Goal: Check status: Check status

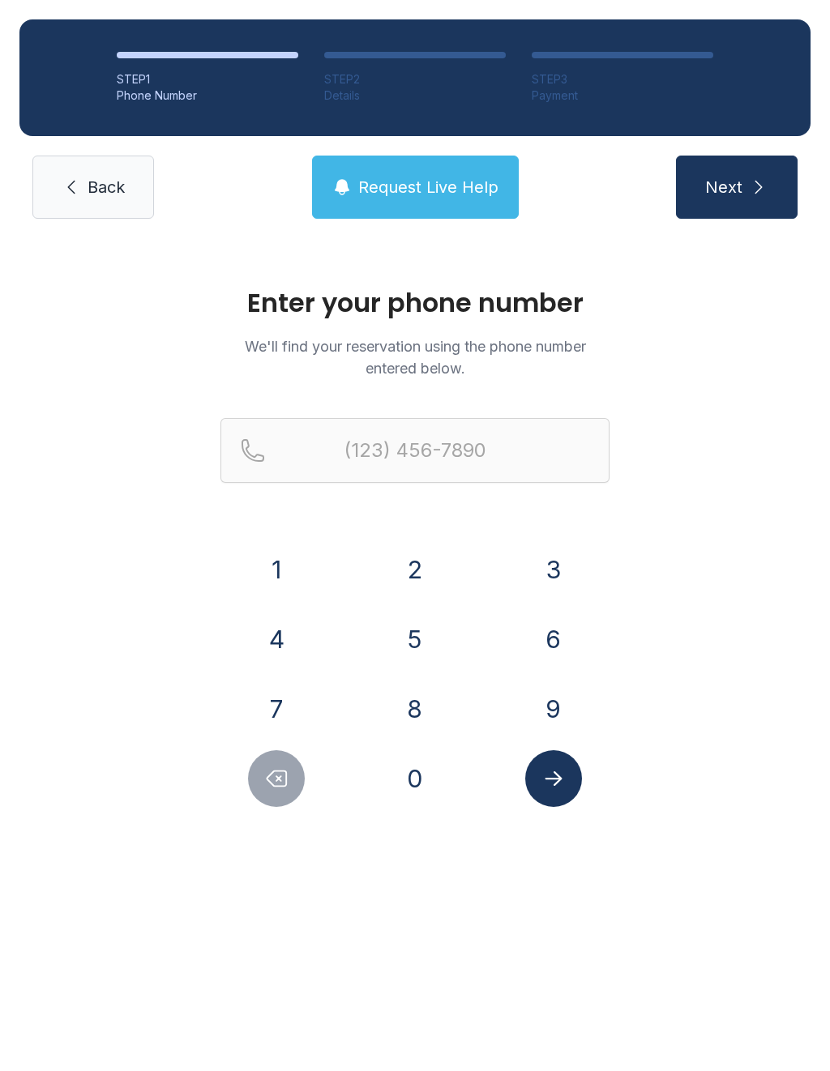
click at [273, 707] on button "7" at bounding box center [276, 709] width 57 height 57
click at [293, 553] on button "1" at bounding box center [276, 569] width 57 height 57
click at [567, 708] on button "9" at bounding box center [553, 709] width 57 height 57
click at [574, 633] on button "6" at bounding box center [553, 639] width 57 height 57
click at [438, 707] on button "8" at bounding box center [414, 709] width 57 height 57
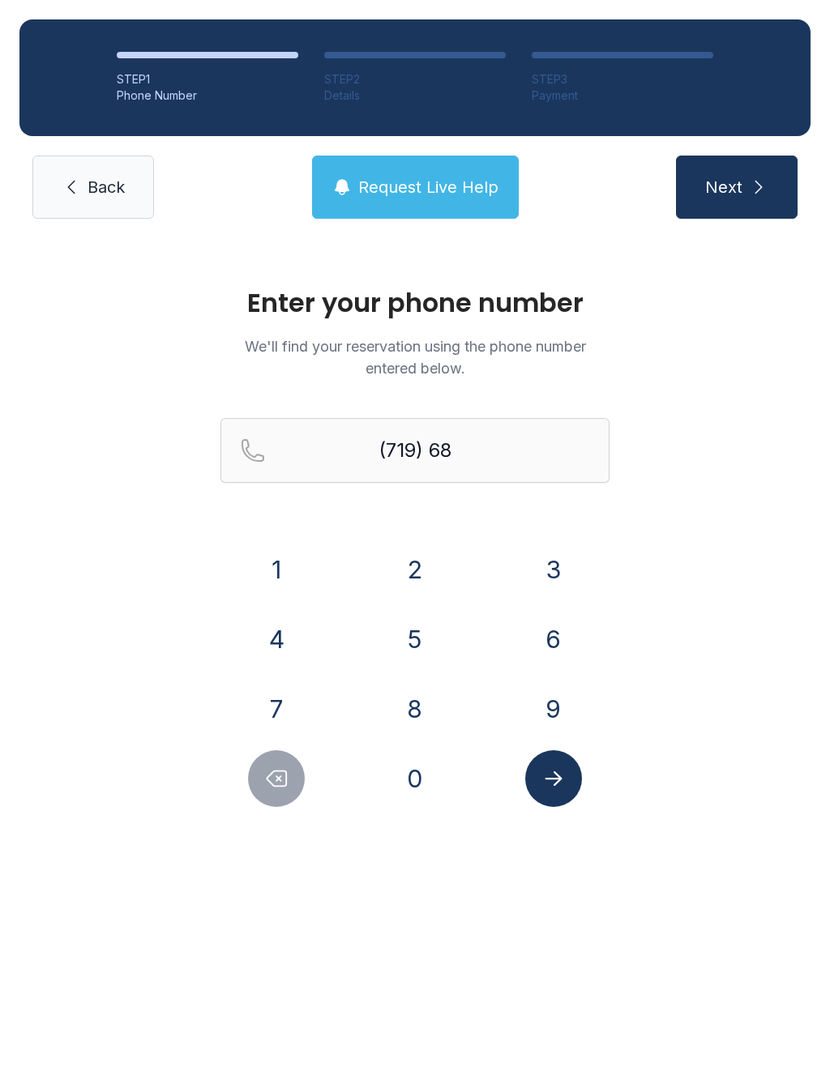
click at [288, 629] on button "4" at bounding box center [276, 639] width 57 height 57
click at [534, 630] on button "6" at bounding box center [553, 639] width 57 height 57
click at [288, 701] on button "7" at bounding box center [276, 709] width 57 height 57
click at [269, 632] on button "4" at bounding box center [276, 639] width 57 height 57
click at [411, 557] on button "2" at bounding box center [414, 569] width 57 height 57
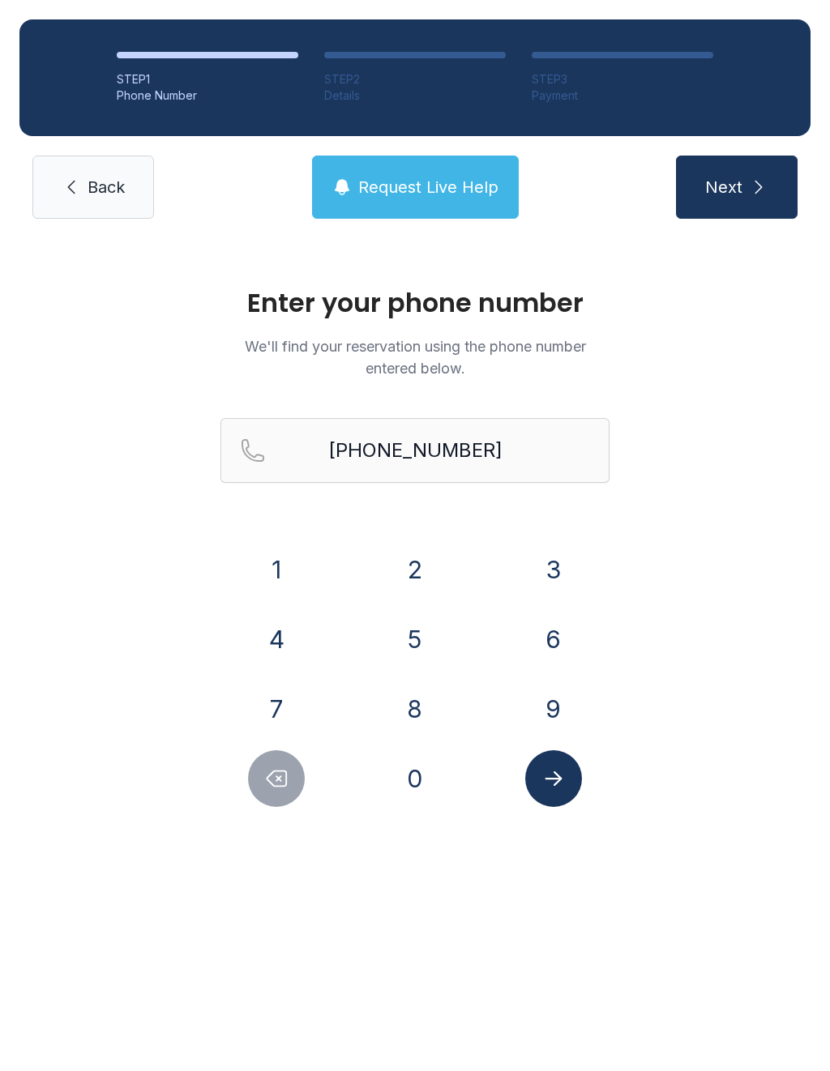
click at [553, 769] on icon "Submit lookup form" at bounding box center [553, 779] width 24 height 24
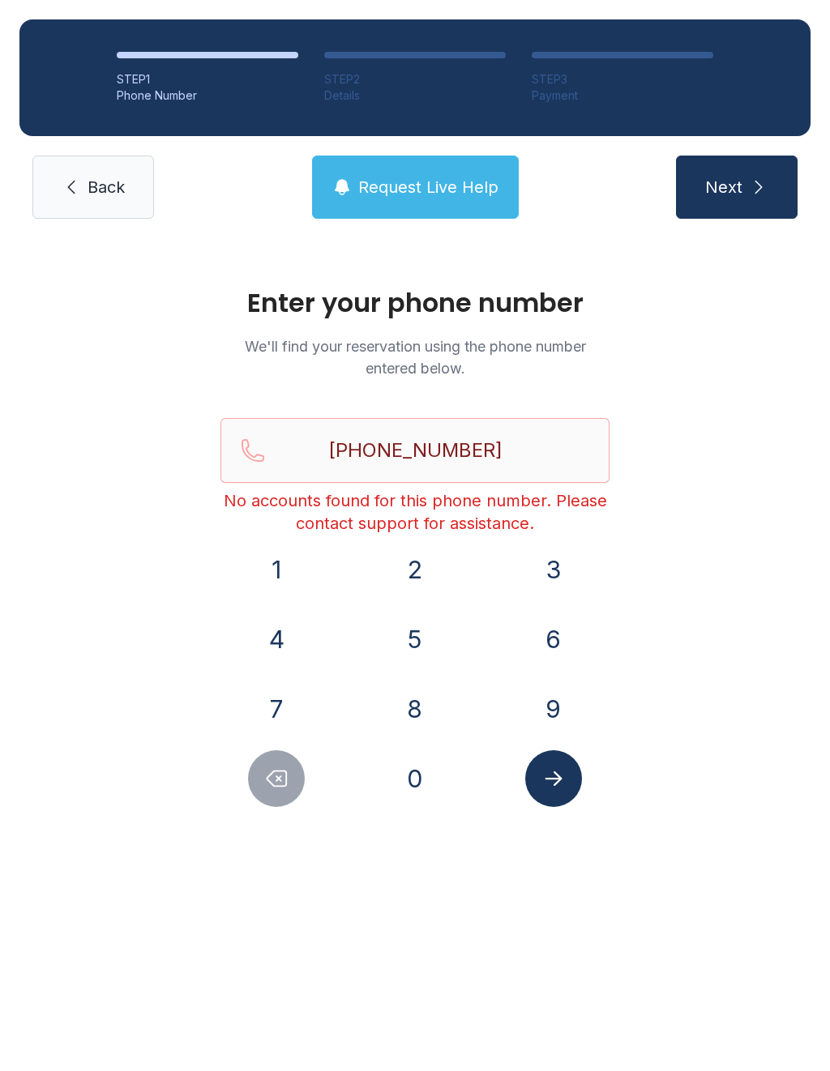
click at [285, 780] on icon "Delete number" at bounding box center [276, 779] width 24 height 24
click at [282, 778] on icon "Delete number" at bounding box center [276, 779] width 24 height 24
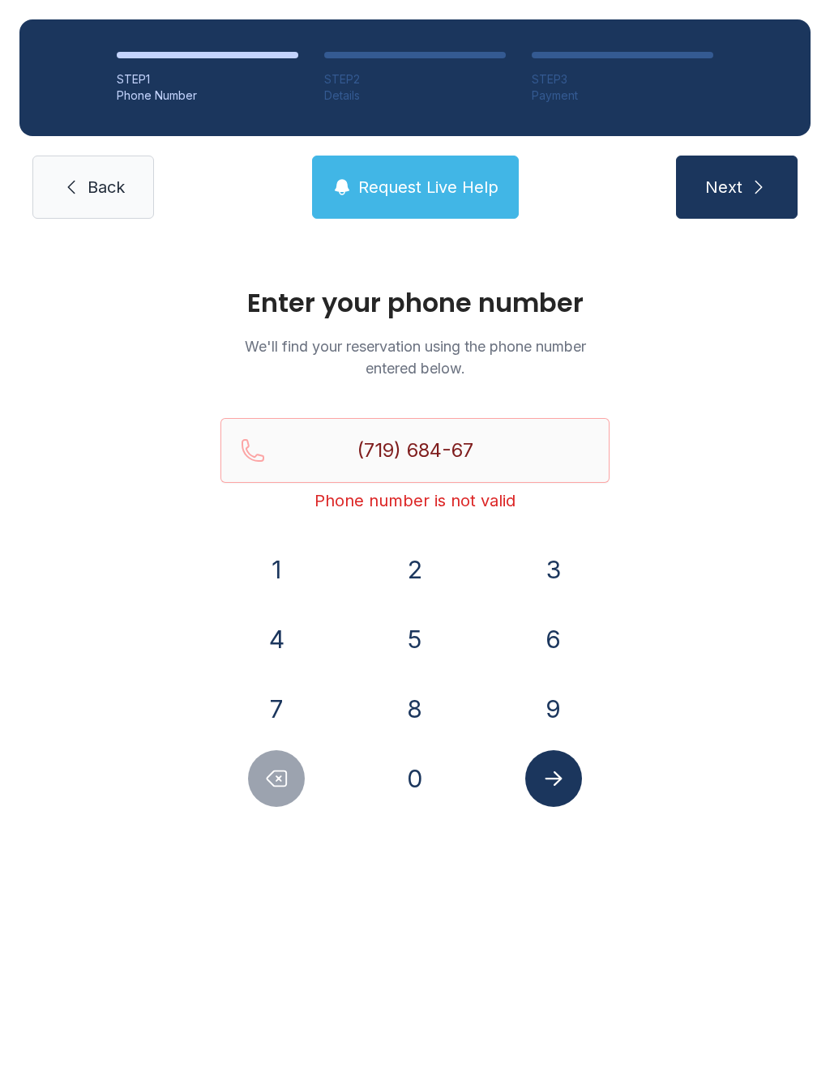
click at [282, 778] on icon "Delete number" at bounding box center [276, 779] width 24 height 24
click at [280, 783] on icon "Delete number" at bounding box center [276, 779] width 24 height 24
click at [280, 782] on icon "Delete number" at bounding box center [276, 779] width 24 height 24
click at [284, 786] on icon "Delete number" at bounding box center [276, 778] width 19 height 15
click at [287, 788] on icon "Delete number" at bounding box center [276, 779] width 24 height 24
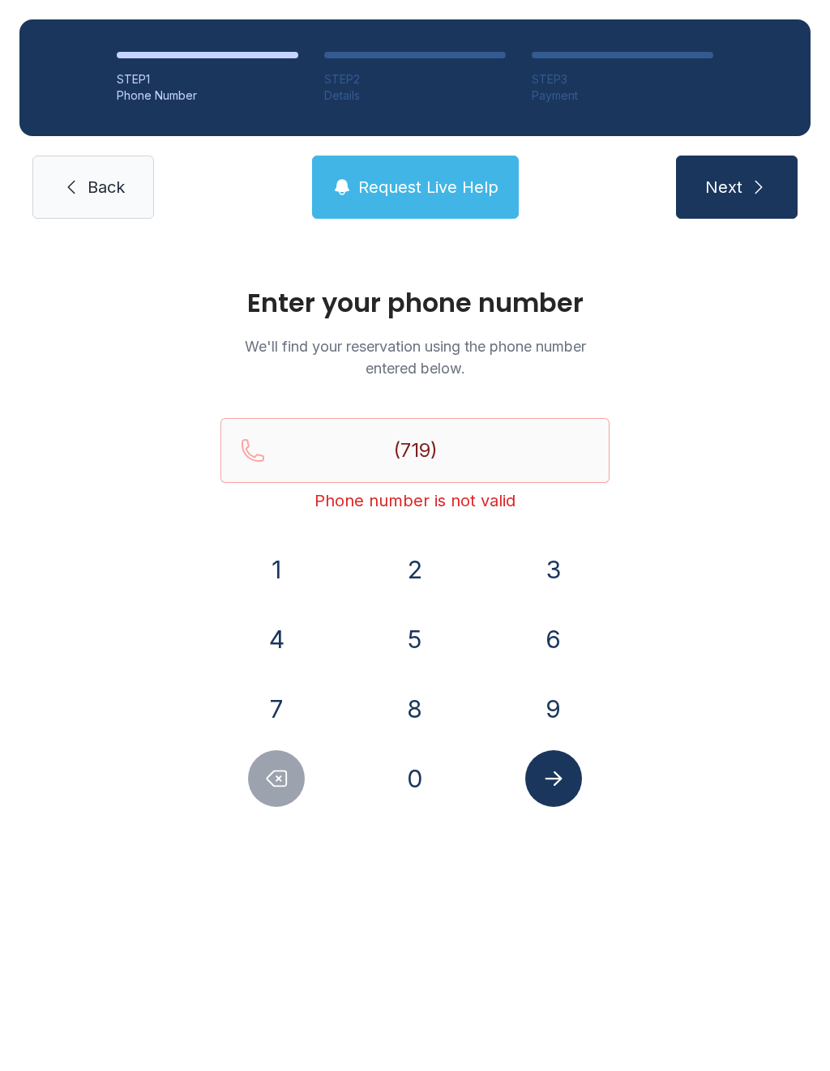
click at [286, 787] on icon "Delete number" at bounding box center [276, 779] width 24 height 24
click at [275, 788] on icon "Delete number" at bounding box center [276, 779] width 24 height 24
type input "(7"
click at [278, 803] on button "Delete number" at bounding box center [276, 778] width 57 height 57
click at [277, 802] on button "Delete number" at bounding box center [276, 778] width 57 height 57
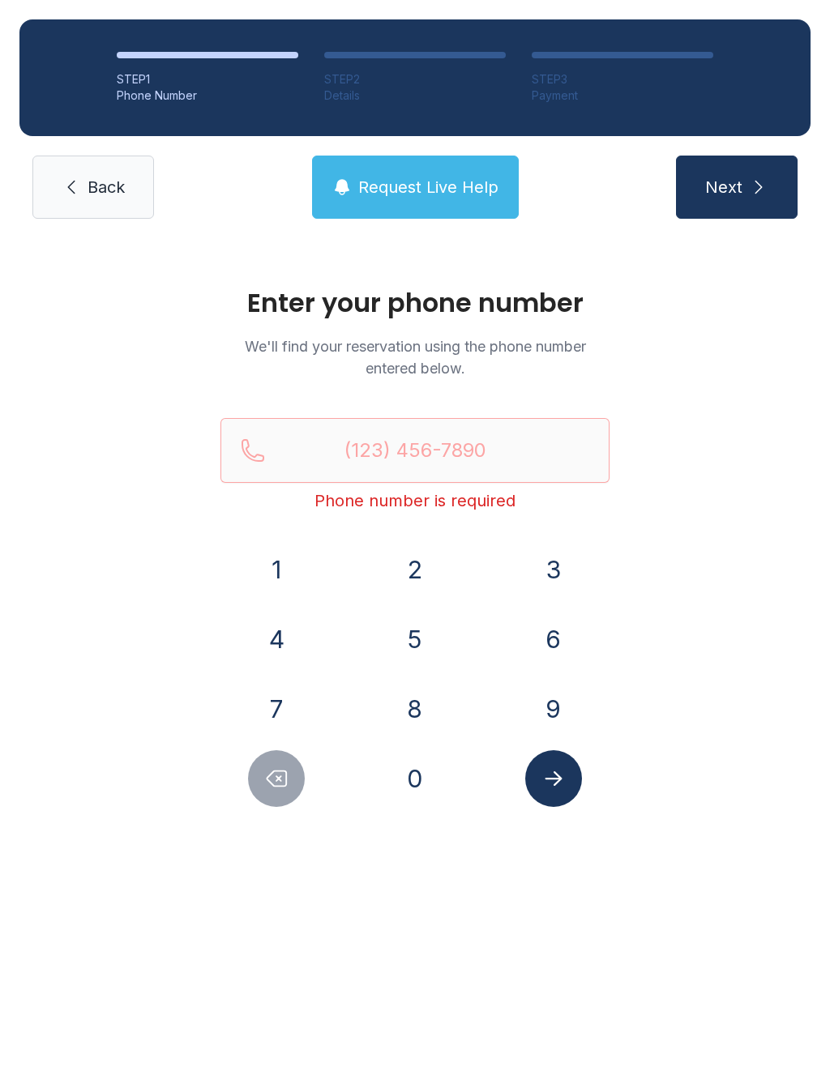
click at [125, 160] on link "Back" at bounding box center [93, 187] width 122 height 63
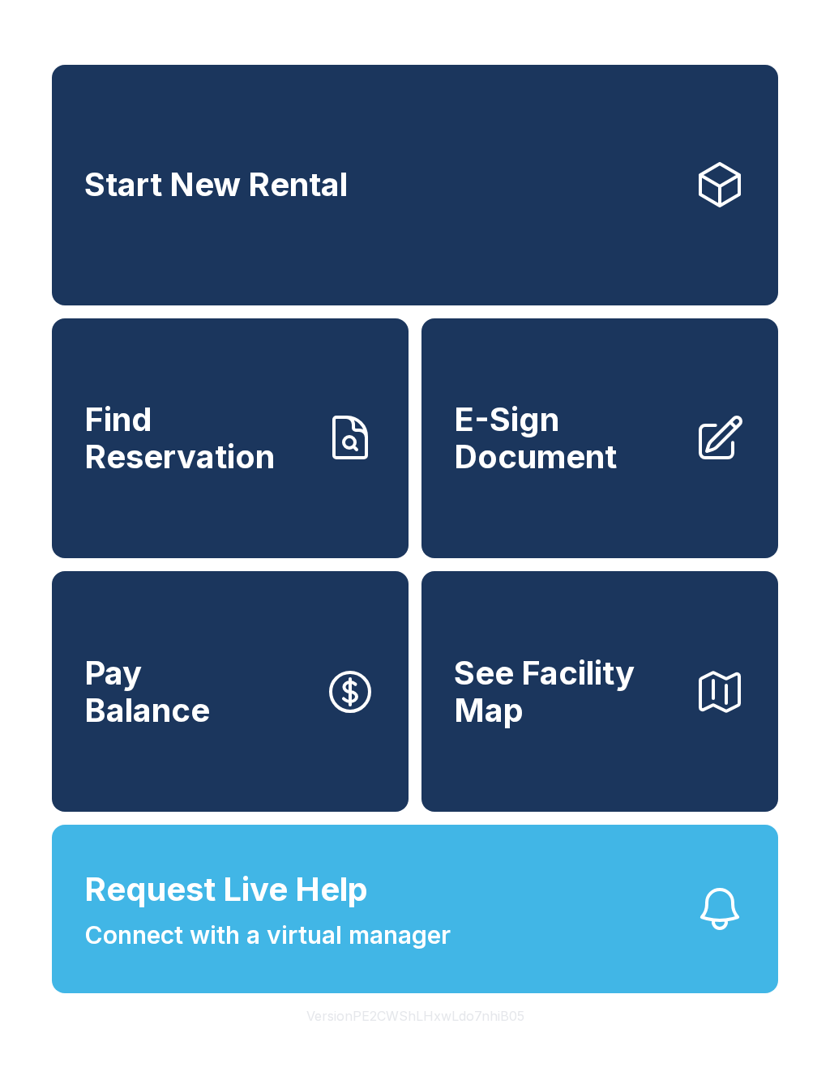
click at [299, 498] on link "Find Reservation" at bounding box center [230, 438] width 357 height 241
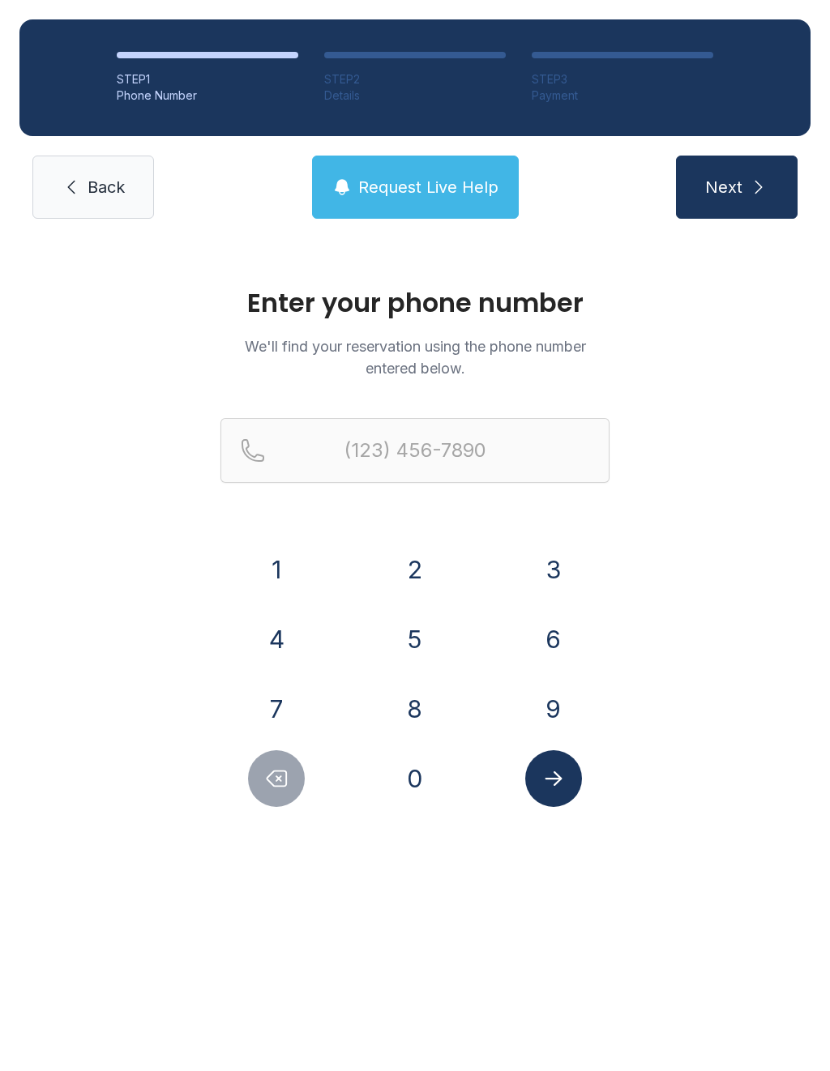
click at [280, 707] on button "7" at bounding box center [276, 709] width 57 height 57
click at [293, 549] on button "1" at bounding box center [276, 569] width 57 height 57
click at [553, 712] on button "9" at bounding box center [553, 709] width 57 height 57
click at [558, 636] on button "6" at bounding box center [553, 639] width 57 height 57
click at [427, 711] on button "8" at bounding box center [414, 709] width 57 height 57
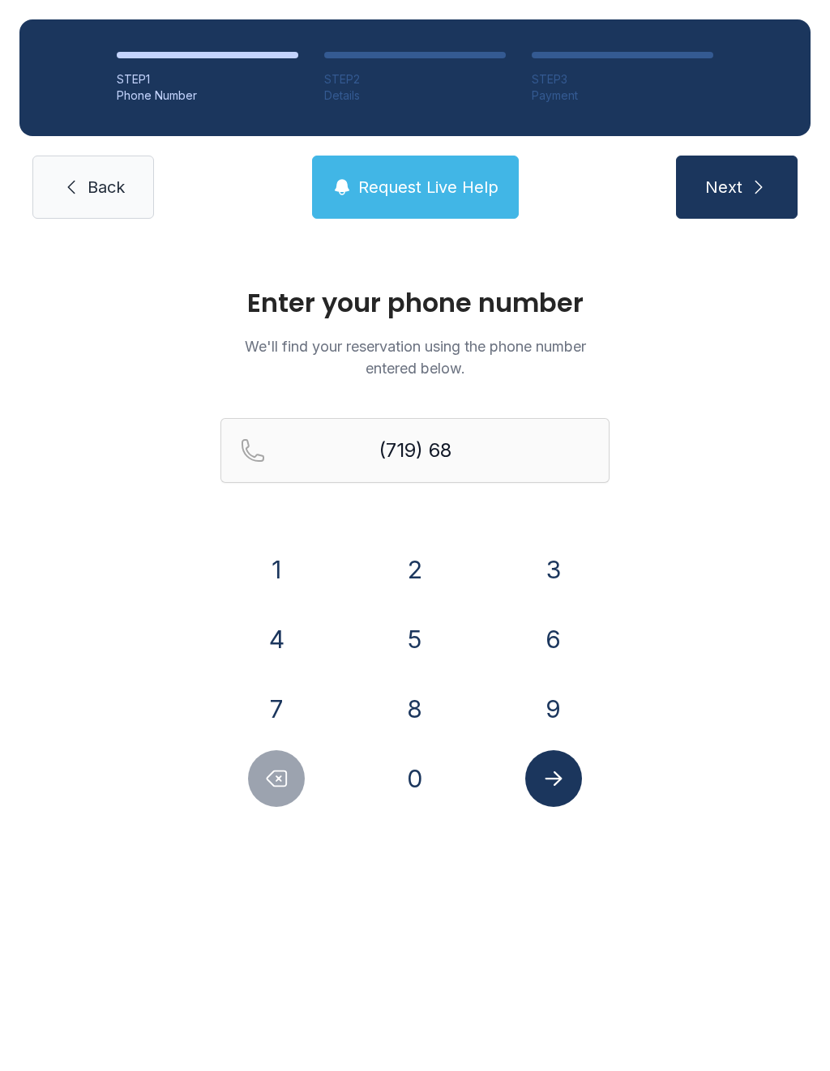
click at [283, 639] on button "4" at bounding box center [276, 639] width 57 height 57
click at [559, 638] on button "6" at bounding box center [553, 639] width 57 height 57
click at [289, 712] on button "7" at bounding box center [276, 709] width 57 height 57
click at [269, 634] on button "4" at bounding box center [276, 639] width 57 height 57
click at [409, 573] on button "2" at bounding box center [414, 569] width 57 height 57
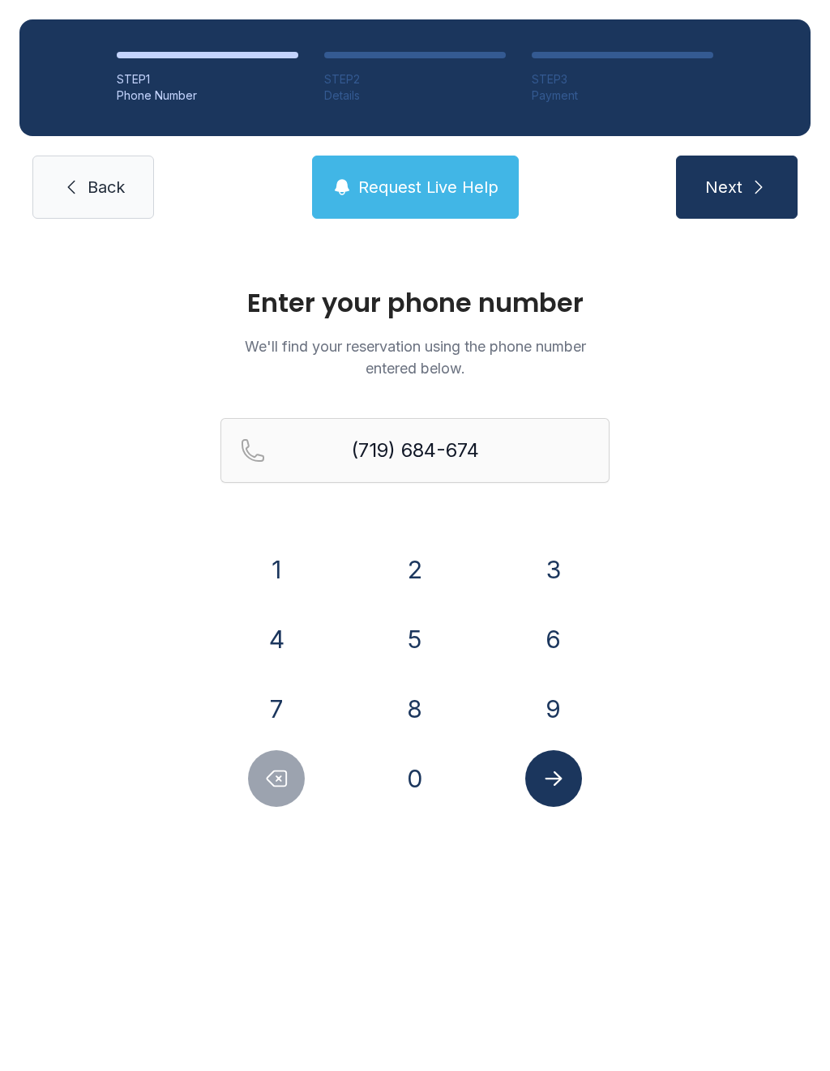
type input "[PHONE_NUMBER]"
click at [551, 776] on icon "Submit lookup form" at bounding box center [553, 779] width 24 height 24
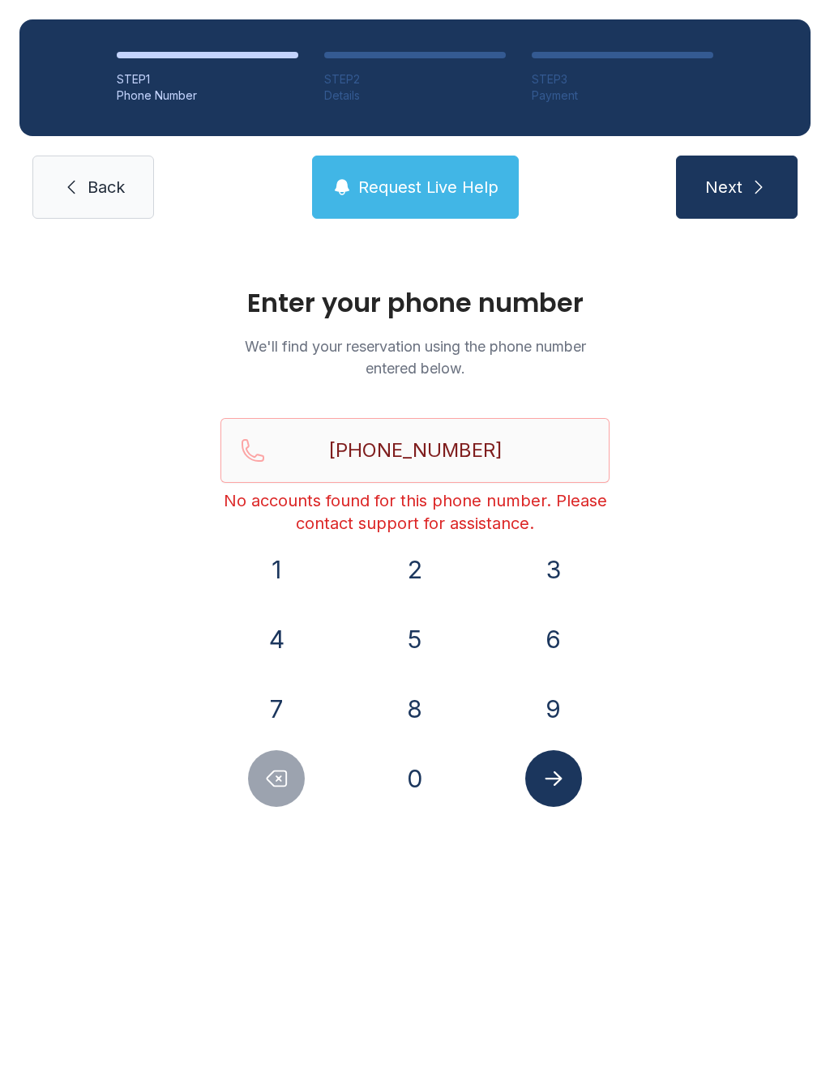
click at [440, 186] on span "Request Live Help" at bounding box center [428, 187] width 140 height 23
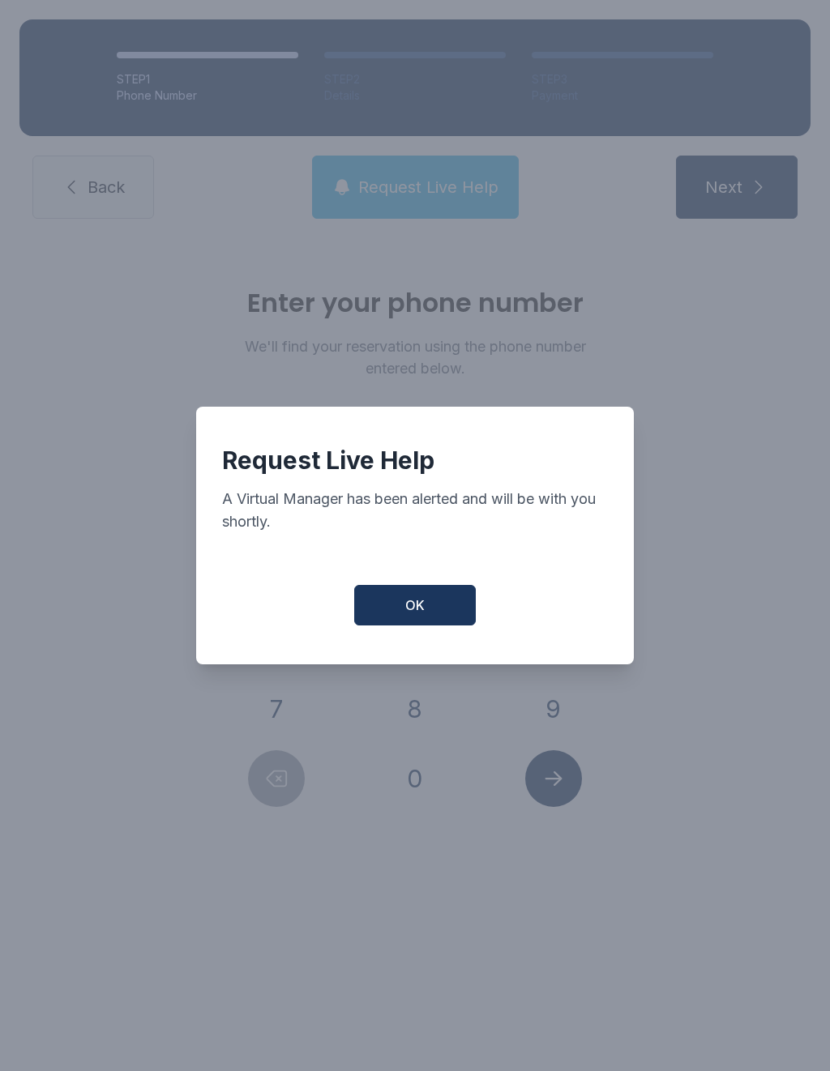
click at [430, 604] on button "OK" at bounding box center [415, 605] width 122 height 41
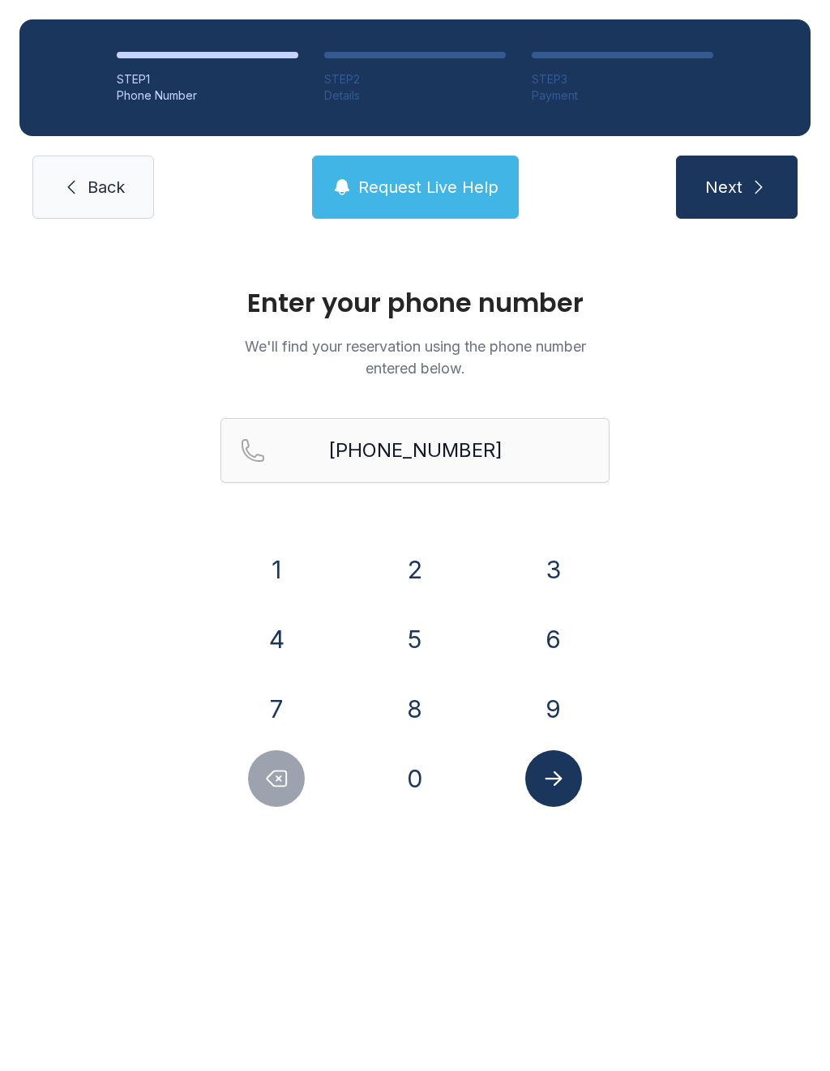
click at [105, 144] on div "STEP 1 Phone Number STEP 2 Details STEP 3 Payment Back Request Live Help Next" at bounding box center [415, 119] width 830 height 238
